Goal: Information Seeking & Learning: Find specific page/section

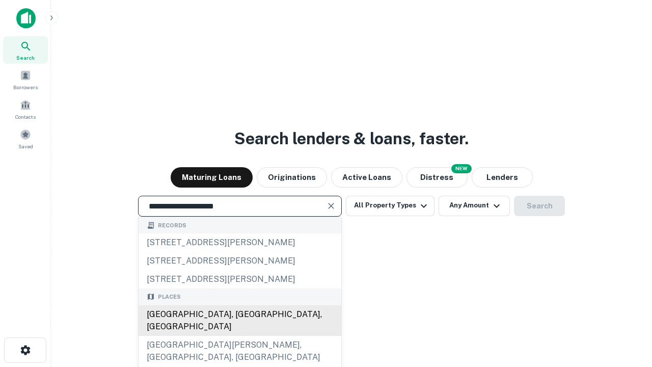
click at [240, 336] on div "[GEOGRAPHIC_DATA], [GEOGRAPHIC_DATA], [GEOGRAPHIC_DATA]" at bounding box center [240, 320] width 203 height 31
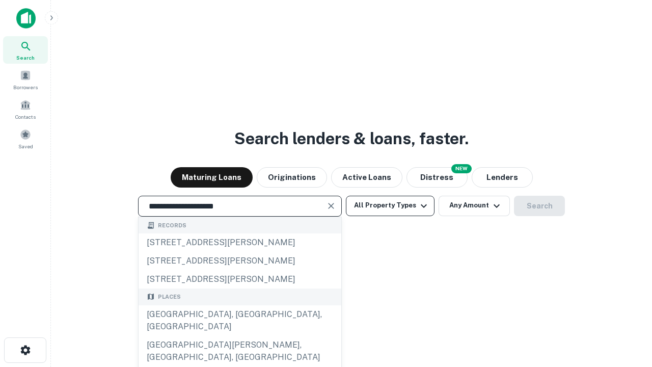
type input "**********"
click at [390, 205] on button "All Property Types" at bounding box center [390, 206] width 89 height 20
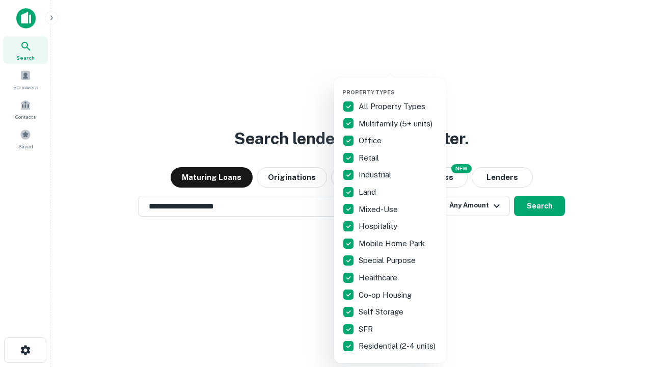
click at [399, 86] on button "button" at bounding box center [399, 86] width 112 height 1
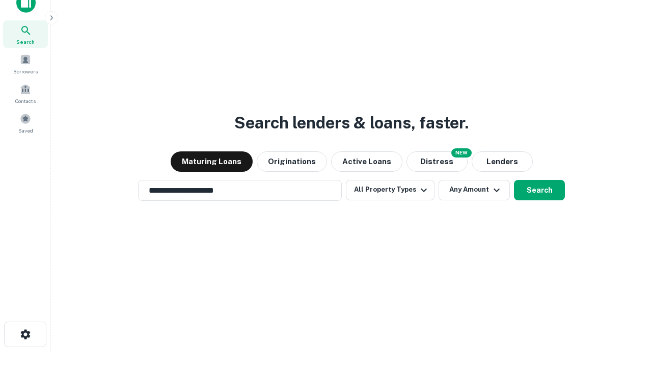
scroll to position [6, 123]
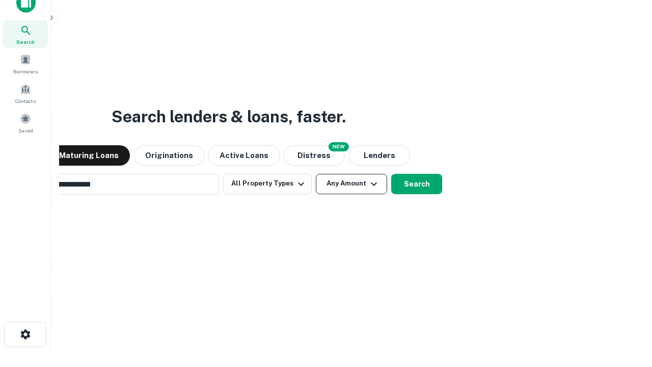
click at [316, 174] on button "Any Amount" at bounding box center [351, 184] width 71 height 20
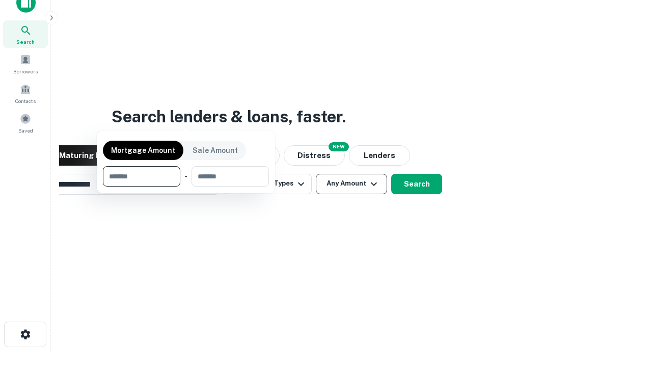
scroll to position [16, 0]
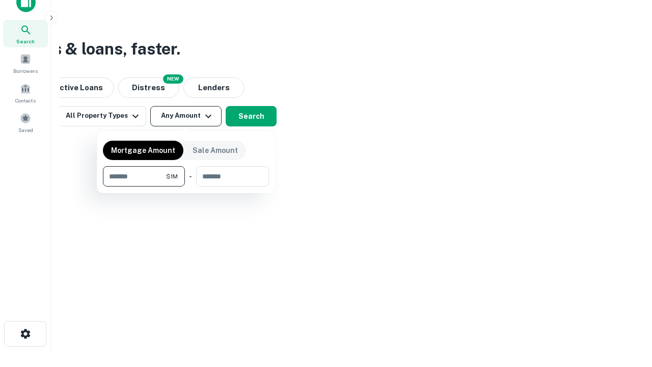
type input "*******"
click at [186, 187] on button "button" at bounding box center [186, 187] width 166 height 1
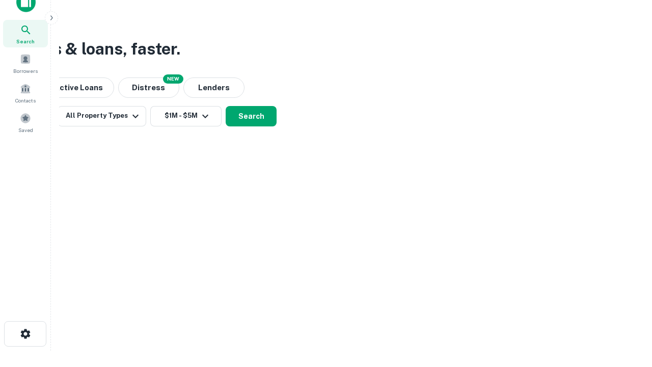
scroll to position [6, 188]
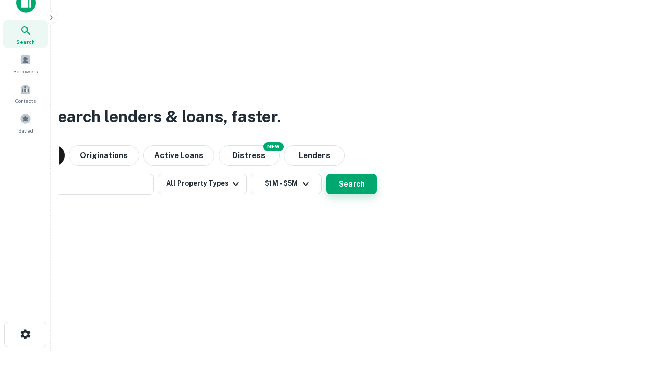
click at [326, 174] on button "Search" at bounding box center [351, 184] width 51 height 20
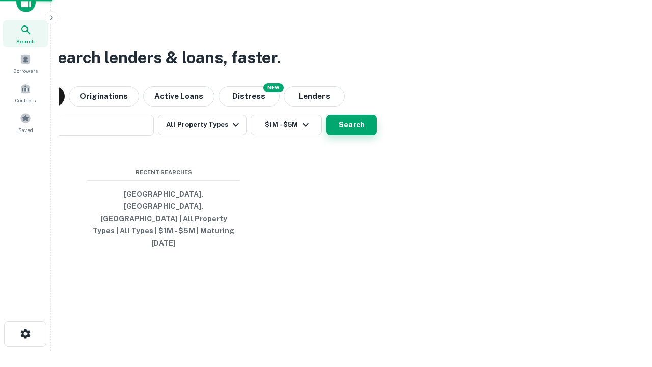
scroll to position [27, 288]
